Goal: Check status

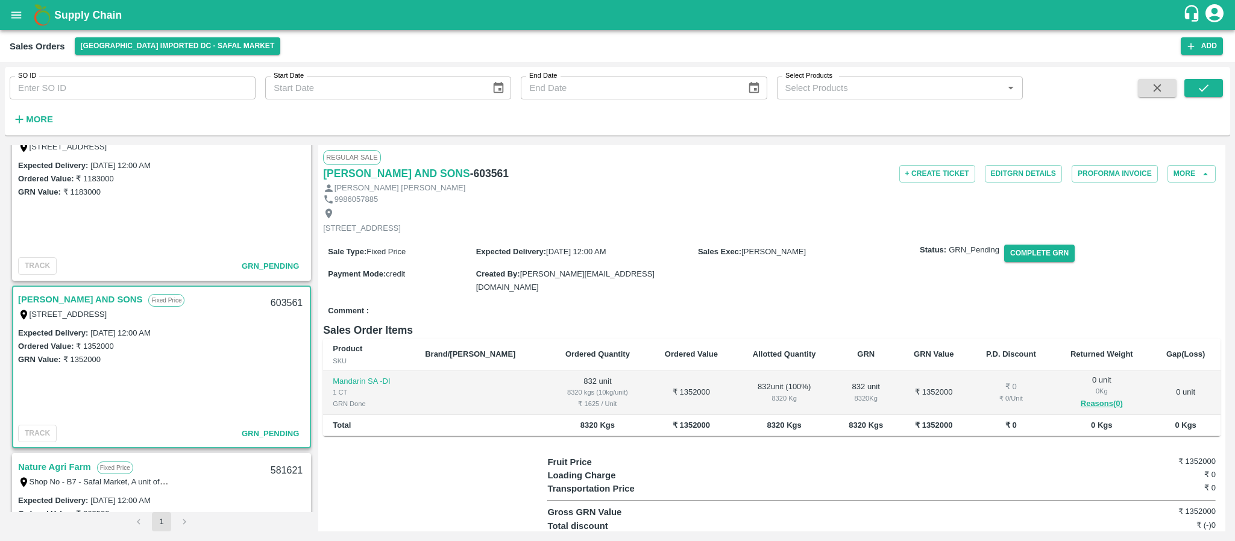
scroll to position [169, 0]
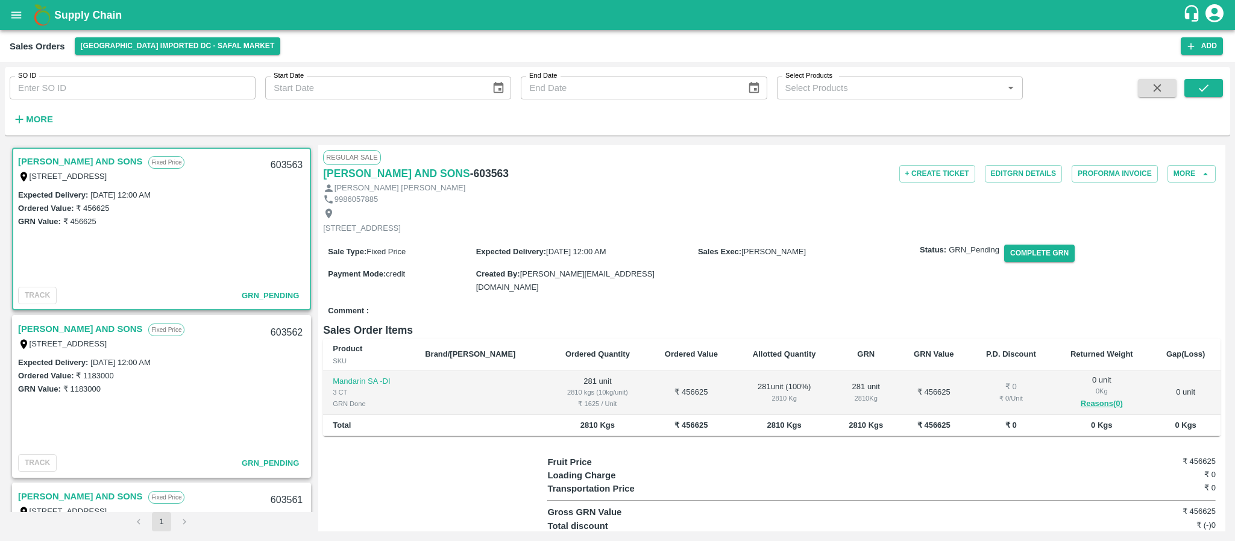
click at [127, 161] on link "[PERSON_NAME] AND SONS" at bounding box center [80, 162] width 124 height 16
drag, startPoint x: 1049, startPoint y: 275, endPoint x: 753, endPoint y: 150, distance: 321.7
click at [753, 150] on div "Regular Sale MOHAMMED SAMIULLA AND SONS - 603563 + Create Ticket Edit GRN Detai…" at bounding box center [771, 338] width 907 height 386
click at [310, 150] on div "MOHAMMED SAMIULLA AND SONS Fixed Price NO .35 APMC SUB MARKET YARD, SINGENA AGR…" at bounding box center [162, 328] width 304 height 367
